Goal: Book appointment/travel/reservation

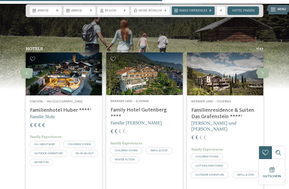
scroll to position [1066, 0]
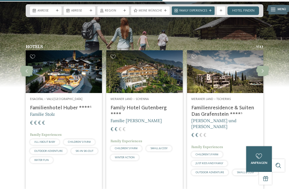
click at [279, 63] on div "Hotels 1 / 27 slide 4 to 6 of 27 Dolomiten – Olang Fameli ****ˢ" at bounding box center [144, 121] width 289 height 155
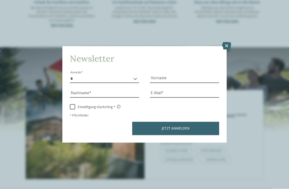
click at [227, 42] on icon at bounding box center [226, 45] width 9 height 7
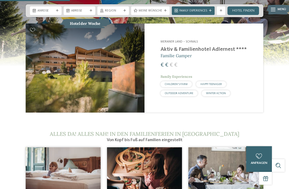
scroll to position [456, 0]
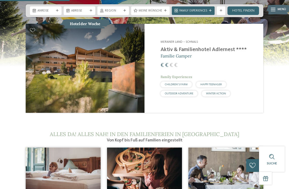
click at [219, 66] on div "€ € € €" at bounding box center [208, 66] width 97 height 8
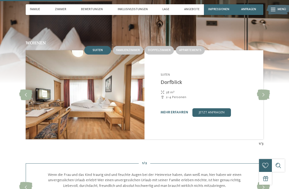
scroll to position [423, 0]
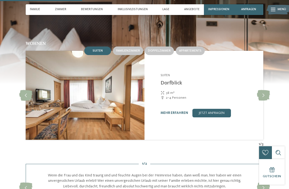
click at [263, 93] on icon at bounding box center [263, 95] width 13 height 11
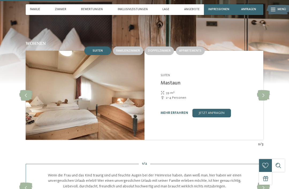
click at [264, 91] on icon at bounding box center [263, 95] width 13 height 11
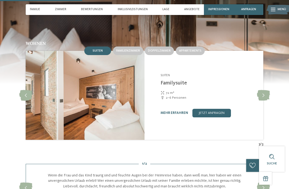
click at [263, 92] on icon at bounding box center [263, 95] width 13 height 11
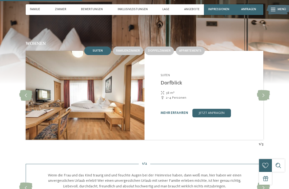
click at [264, 94] on icon at bounding box center [263, 95] width 13 height 11
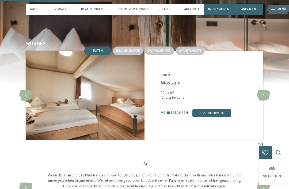
click at [265, 93] on icon at bounding box center [263, 95] width 13 height 11
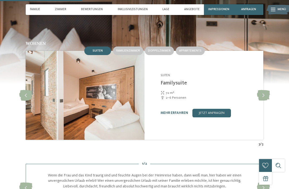
click at [174, 111] on link "mehr erfahren" at bounding box center [174, 112] width 28 height 3
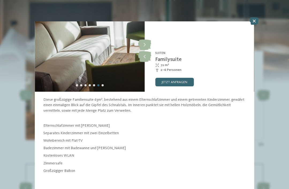
scroll to position [33, 0]
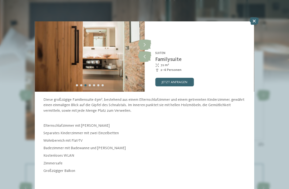
click at [252, 18] on icon at bounding box center [254, 20] width 9 height 7
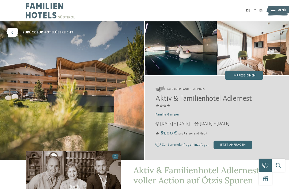
click at [248, 73] on div "Impressionen" at bounding box center [244, 75] width 39 height 9
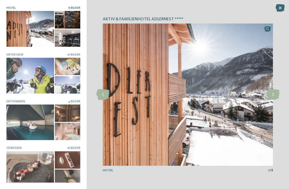
click at [272, 93] on icon at bounding box center [272, 94] width 13 height 11
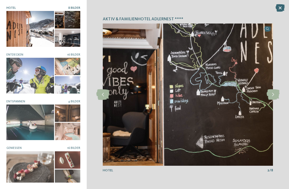
click at [271, 94] on icon at bounding box center [272, 94] width 13 height 11
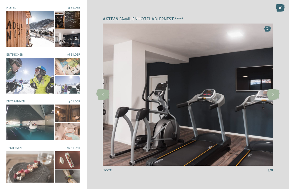
click at [273, 95] on icon at bounding box center [272, 94] width 13 height 11
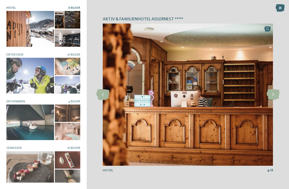
click at [273, 94] on icon at bounding box center [272, 94] width 13 height 11
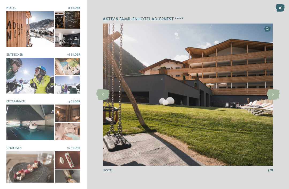
click at [273, 94] on icon at bounding box center [272, 94] width 13 height 11
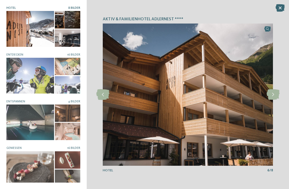
click at [272, 95] on icon at bounding box center [272, 94] width 13 height 11
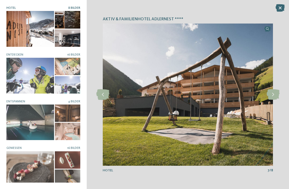
click at [273, 95] on icon at bounding box center [272, 94] width 13 height 11
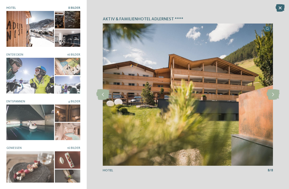
click at [273, 94] on icon at bounding box center [272, 94] width 13 height 11
